Goal: Task Accomplishment & Management: Manage account settings

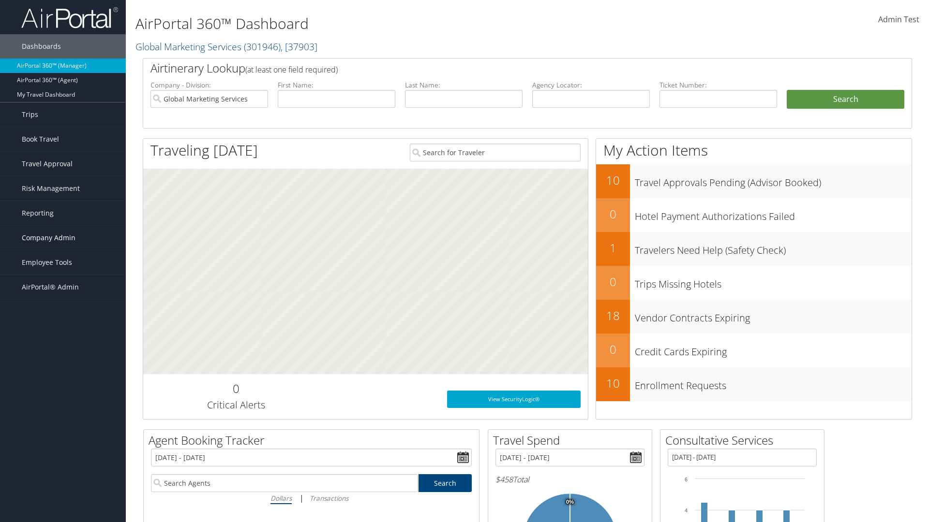
click at [63, 238] on span "Company Admin" at bounding box center [49, 238] width 54 height 24
click at [63, 424] on link "Technology Settings" at bounding box center [63, 431] width 126 height 15
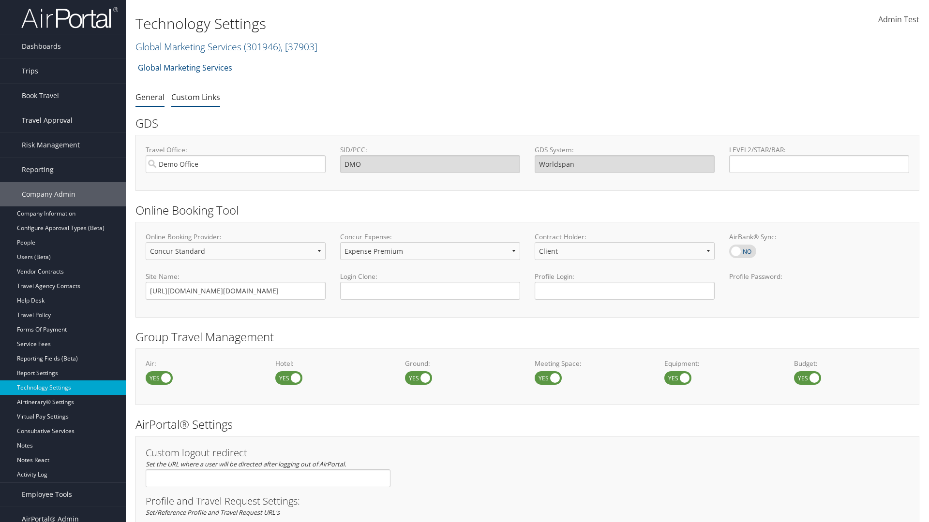
click at [195, 97] on link "Custom Links" at bounding box center [195, 97] width 49 height 11
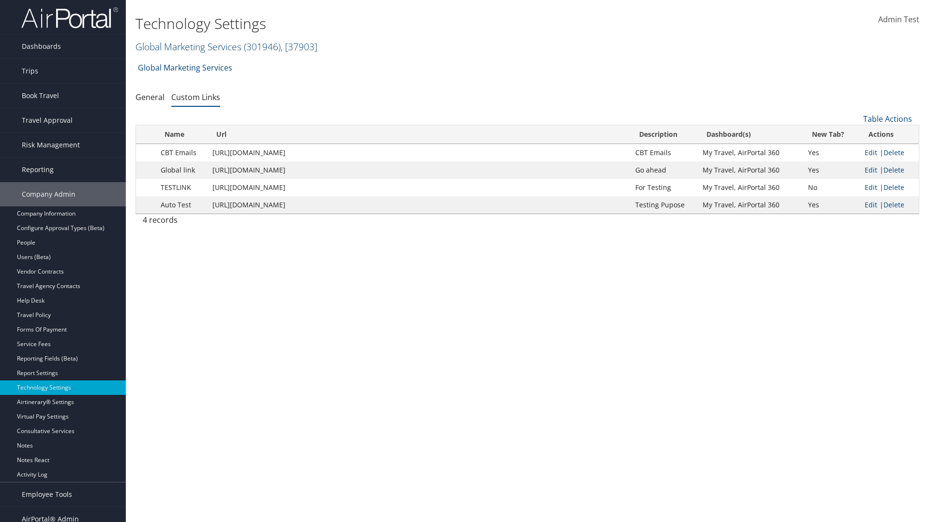
click at [187, 46] on link "Global Marketing Services ( 301946 ) , [ 37903 ]" at bounding box center [226, 46] width 182 height 13
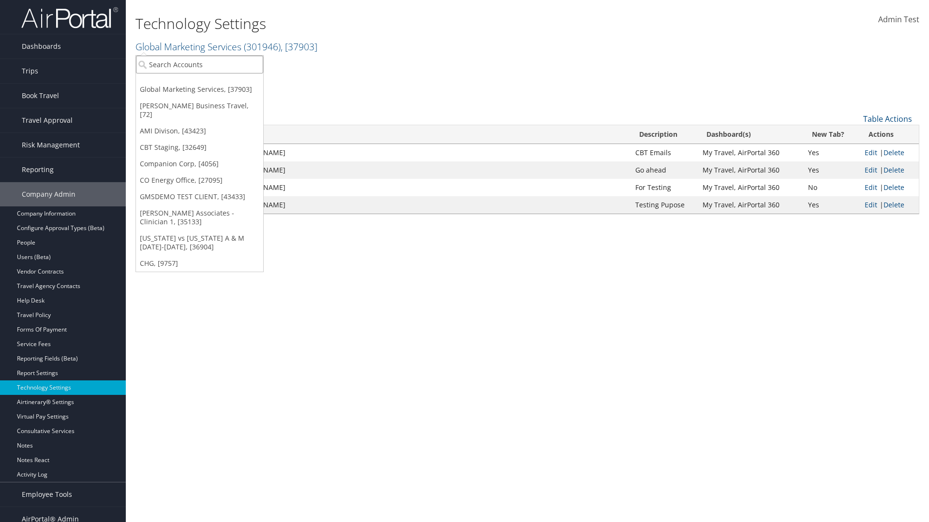
click at [199, 64] on input "search" at bounding box center [199, 65] width 127 height 18
type input "GMSDEMO TEST CLIENT"
click at [226, 82] on div "GMSDEMO TEST CLIENT (GMSDEMOCHILDR), [43433]" at bounding box center [226, 82] width 191 height 9
